Goal: Entertainment & Leisure: Consume media (video, audio)

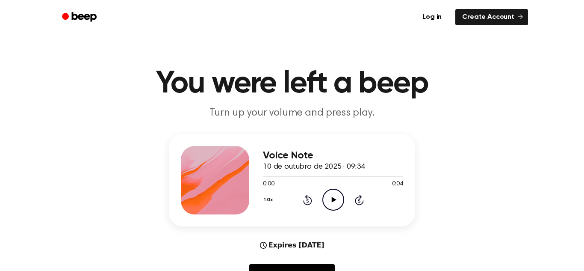
click at [331, 205] on icon "Play Audio" at bounding box center [334, 200] width 22 height 22
click at [335, 196] on icon "Play Audio" at bounding box center [334, 200] width 22 height 22
click at [310, 200] on icon "Rewind 5 seconds" at bounding box center [307, 199] width 9 height 11
